Goal: Check status: Check status

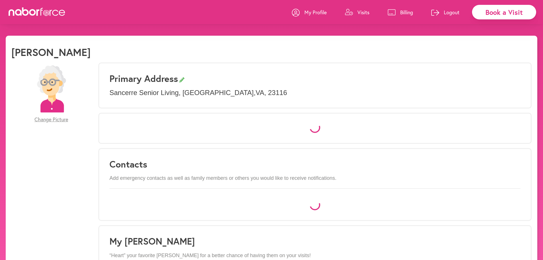
select select "*"
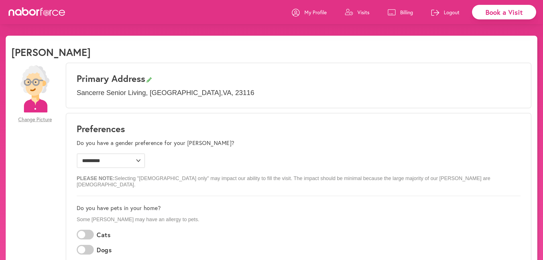
click at [402, 13] on p "Billing" at bounding box center [406, 12] width 13 height 7
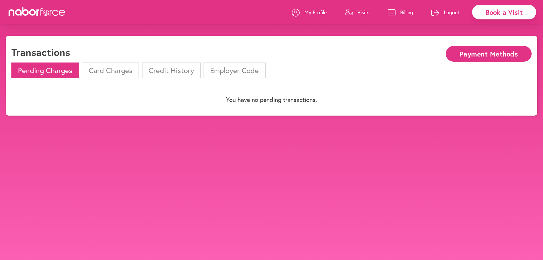
click at [50, 72] on li "Pending Charges" at bounding box center [45, 70] width 68 height 16
click at [97, 73] on li "Card Charges" at bounding box center [110, 70] width 57 height 16
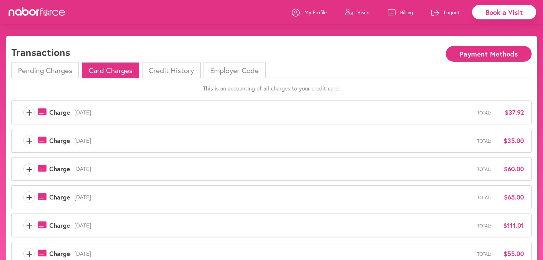
click at [362, 12] on p "Visits" at bounding box center [363, 12] width 12 height 7
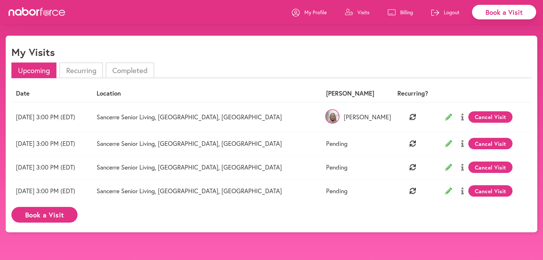
click at [325, 115] on img at bounding box center [332, 116] width 14 height 14
click at [349, 117] on p "[PERSON_NAME]" at bounding box center [355, 116] width 58 height 7
click at [325, 117] on img at bounding box center [332, 116] width 14 height 14
